Goal: Download file/media

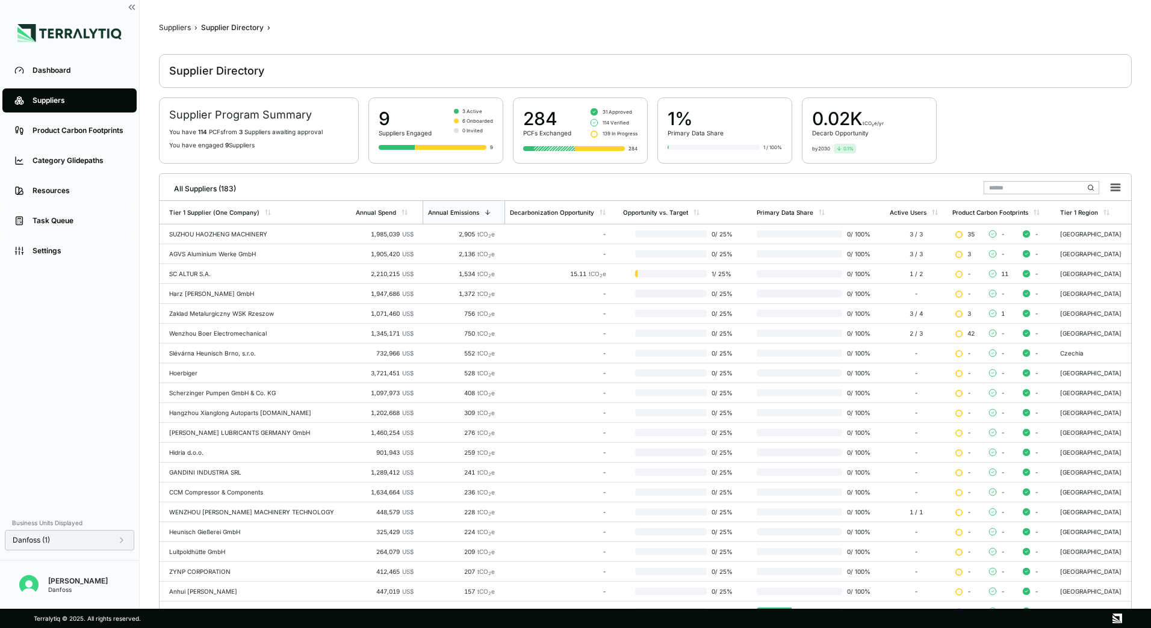
click at [104, 544] on div "Danfoss (1)" at bounding box center [70, 541] width 114 height 10
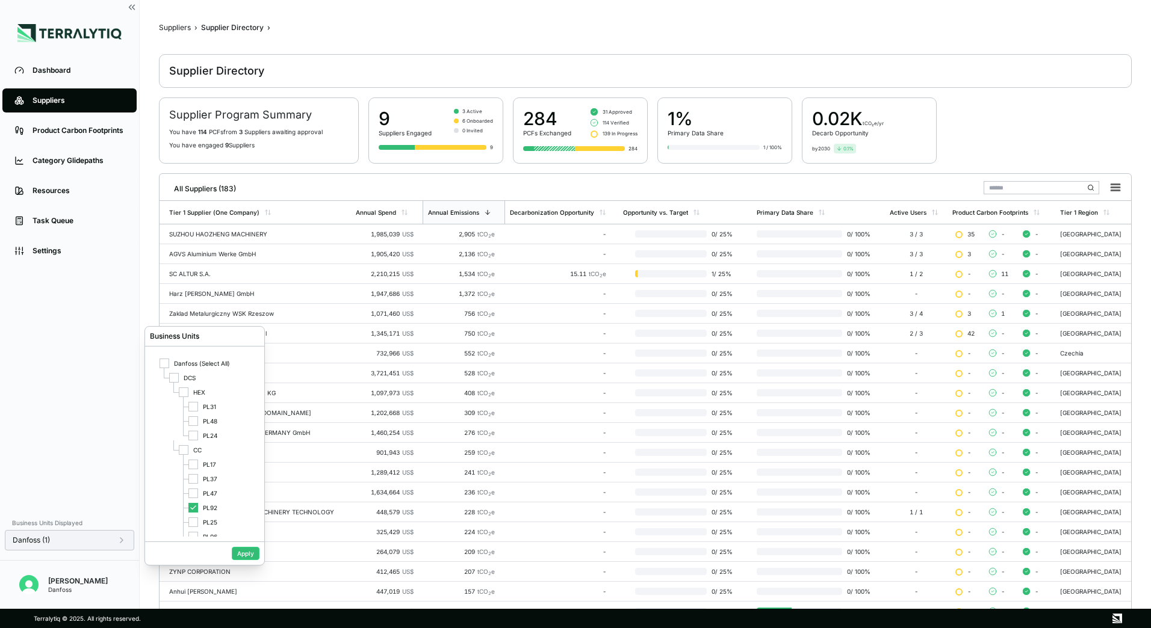
click at [103, 543] on div "Danfoss (1)" at bounding box center [70, 541] width 114 height 10
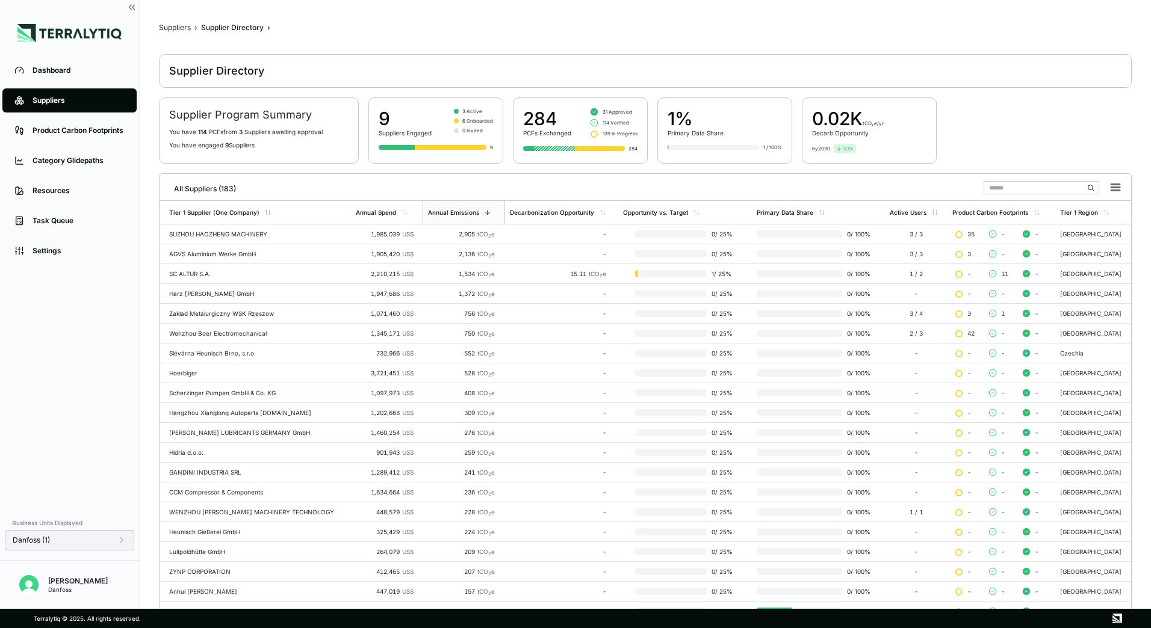
click at [125, 543] on icon at bounding box center [122, 541] width 10 height 10
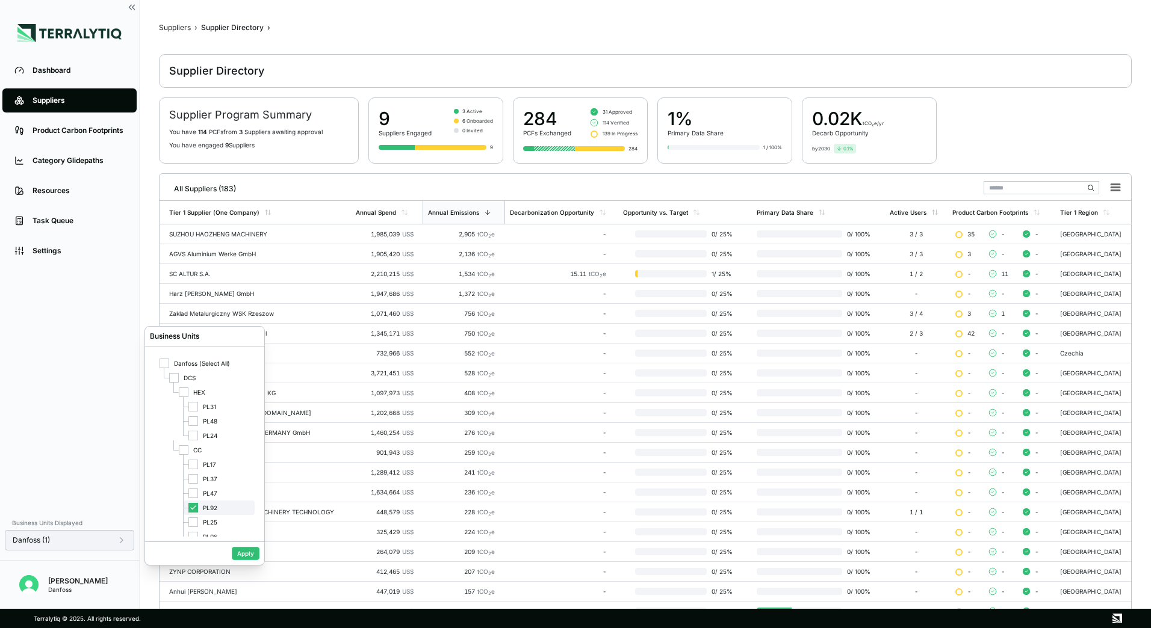
click at [190, 505] on icon at bounding box center [193, 507] width 7 height 7
click at [192, 434] on div at bounding box center [193, 436] width 10 height 10
click at [243, 554] on button "Apply" at bounding box center [246, 553] width 28 height 13
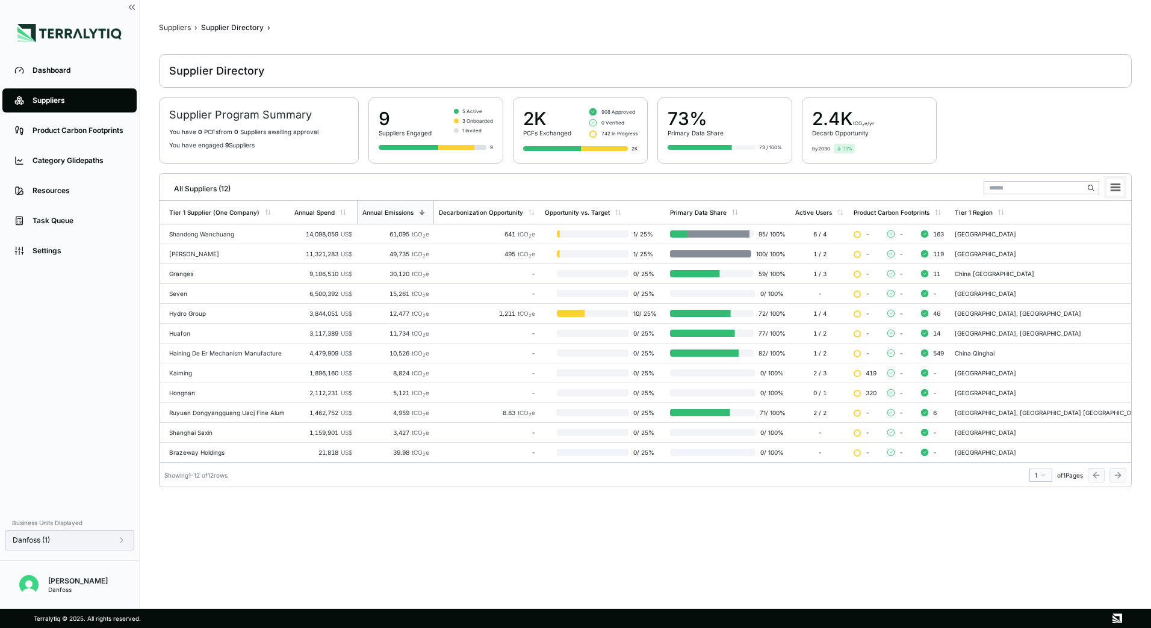
click at [1118, 191] on icon at bounding box center [1115, 188] width 8 height 6
click at [1102, 226] on li "Download XLSX" at bounding box center [1087, 224] width 67 height 12
click at [81, 540] on div "Danfoss (1)" at bounding box center [70, 541] width 114 height 10
click at [79, 545] on div "Danfoss (1)" at bounding box center [69, 540] width 129 height 20
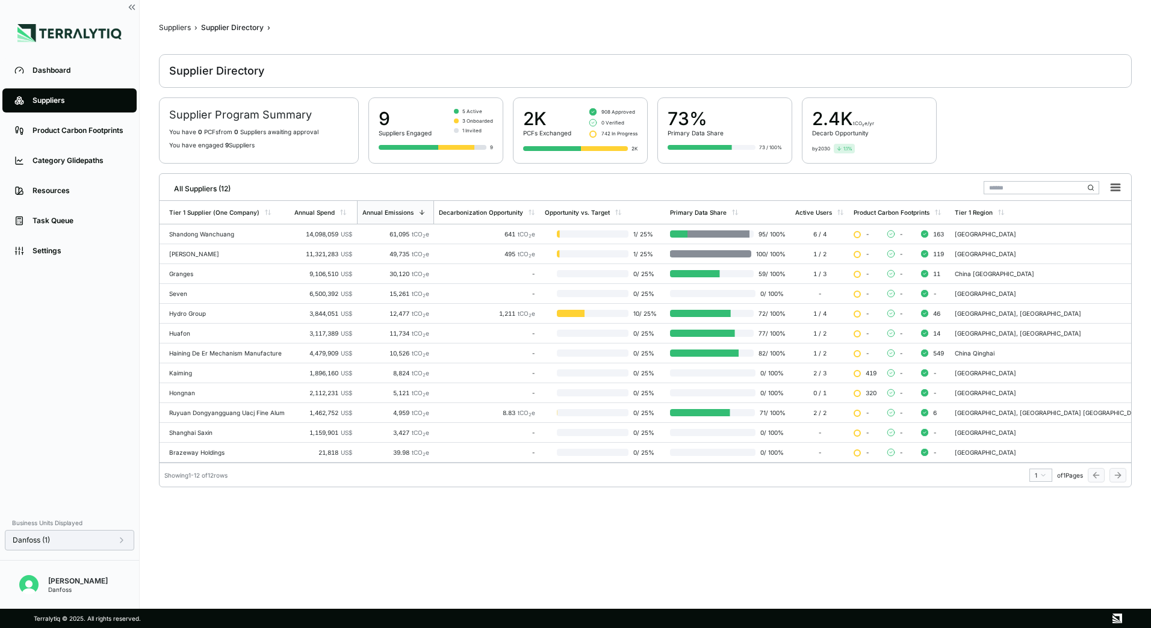
click at [118, 542] on icon at bounding box center [122, 541] width 10 height 10
click at [196, 433] on icon at bounding box center [193, 435] width 7 height 7
click at [189, 412] on div "PL31" at bounding box center [219, 407] width 71 height 14
click at [239, 553] on button "Apply" at bounding box center [246, 553] width 28 height 13
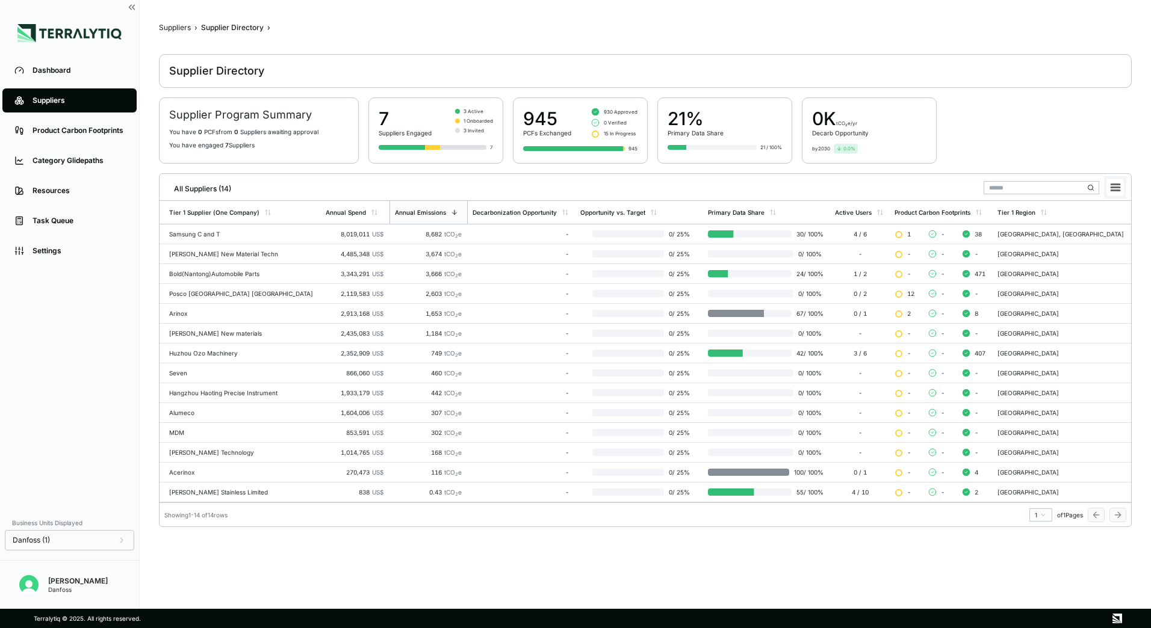
click at [1112, 185] on icon at bounding box center [1115, 188] width 8 height 6
click at [1096, 222] on li "Download XLSX" at bounding box center [1087, 224] width 67 height 12
click at [126, 544] on icon at bounding box center [122, 541] width 10 height 10
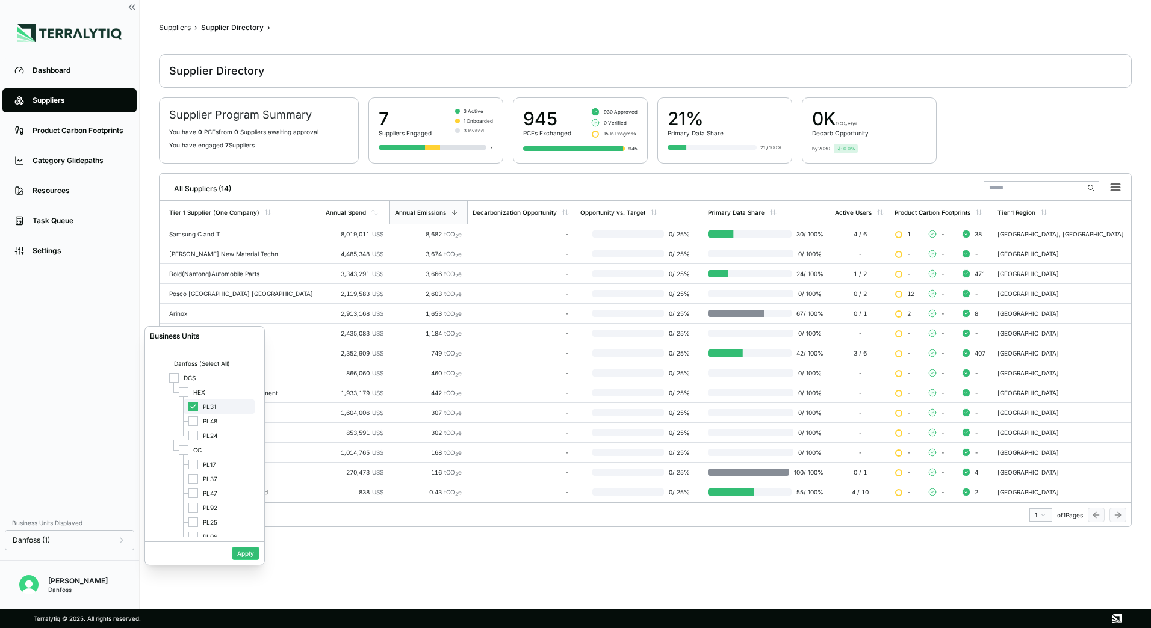
click at [197, 407] on div at bounding box center [193, 407] width 10 height 10
click at [196, 421] on div at bounding box center [193, 421] width 10 height 10
click at [247, 558] on button "Apply" at bounding box center [246, 553] width 28 height 13
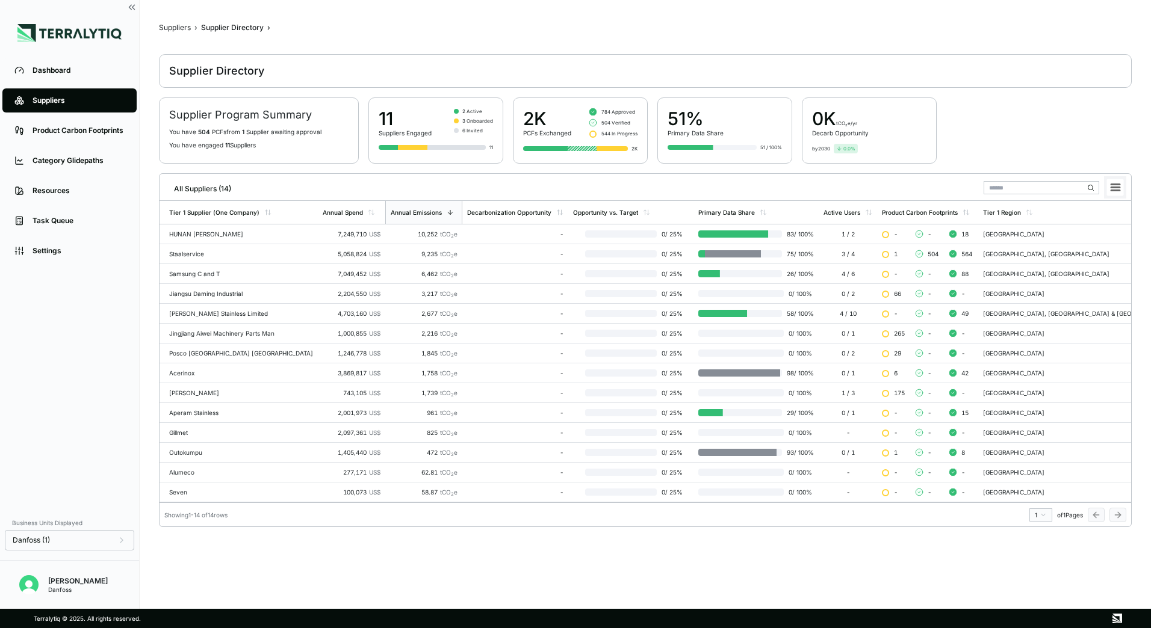
click at [1123, 181] on button at bounding box center [1115, 187] width 22 height 22
click at [1066, 223] on li "Download XLSX" at bounding box center [1087, 224] width 67 height 12
